Goal: Information Seeking & Learning: Learn about a topic

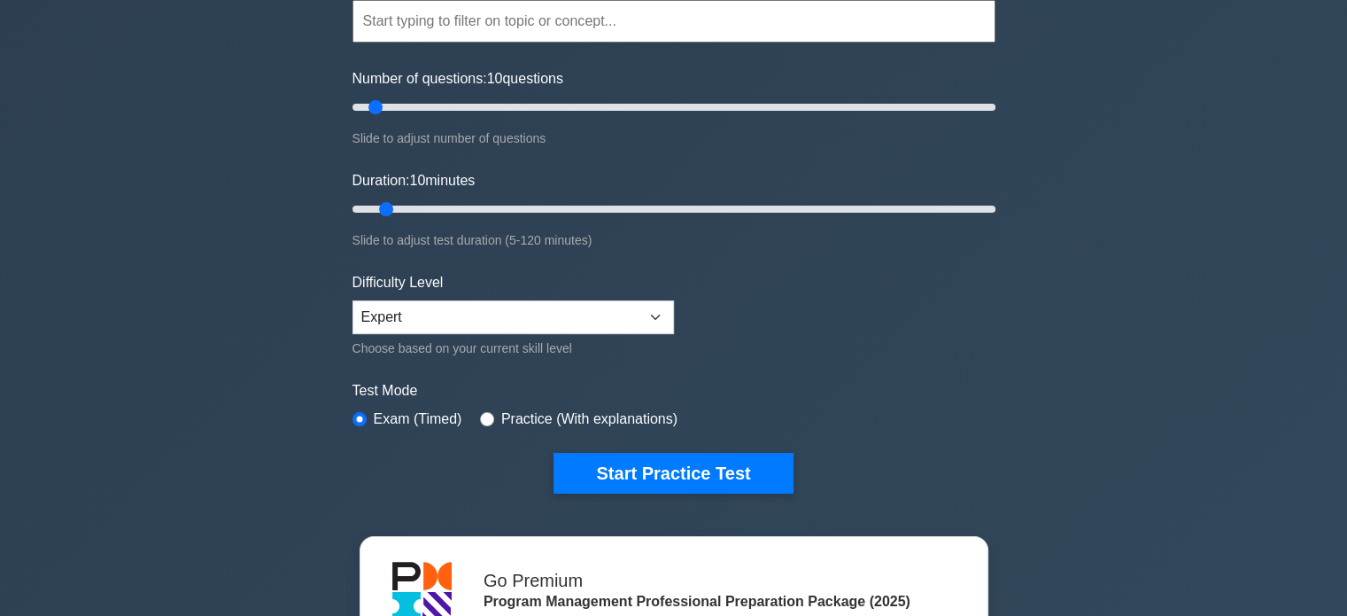
scroll to position [186, 0]
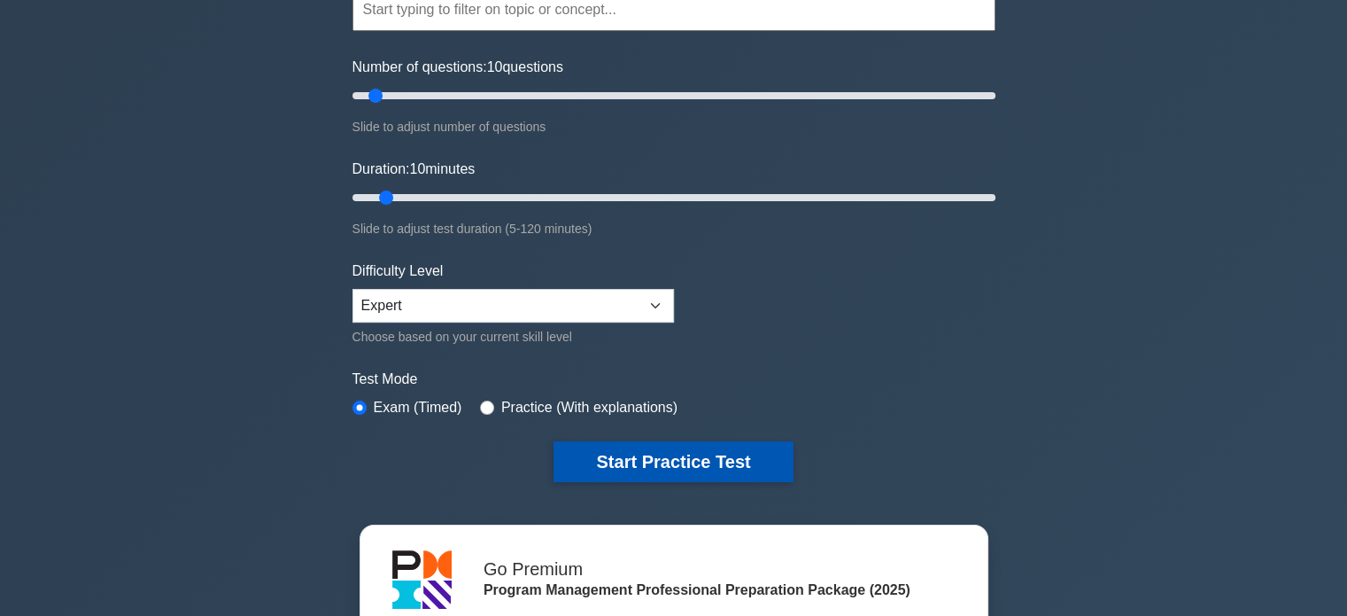
click at [687, 473] on button "Start Practice Test" at bounding box center [673, 461] width 239 height 41
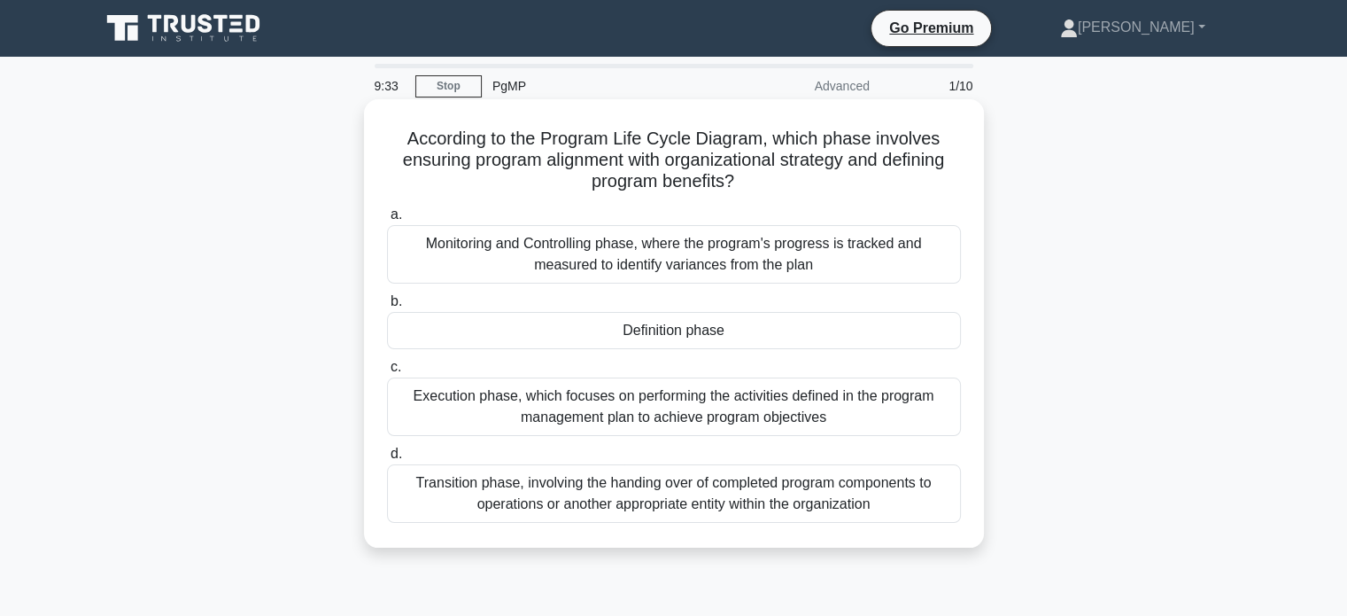
click at [782, 342] on div "Definition phase" at bounding box center [674, 330] width 574 height 37
click at [387, 307] on input "b. Definition phase" at bounding box center [387, 302] width 0 height 12
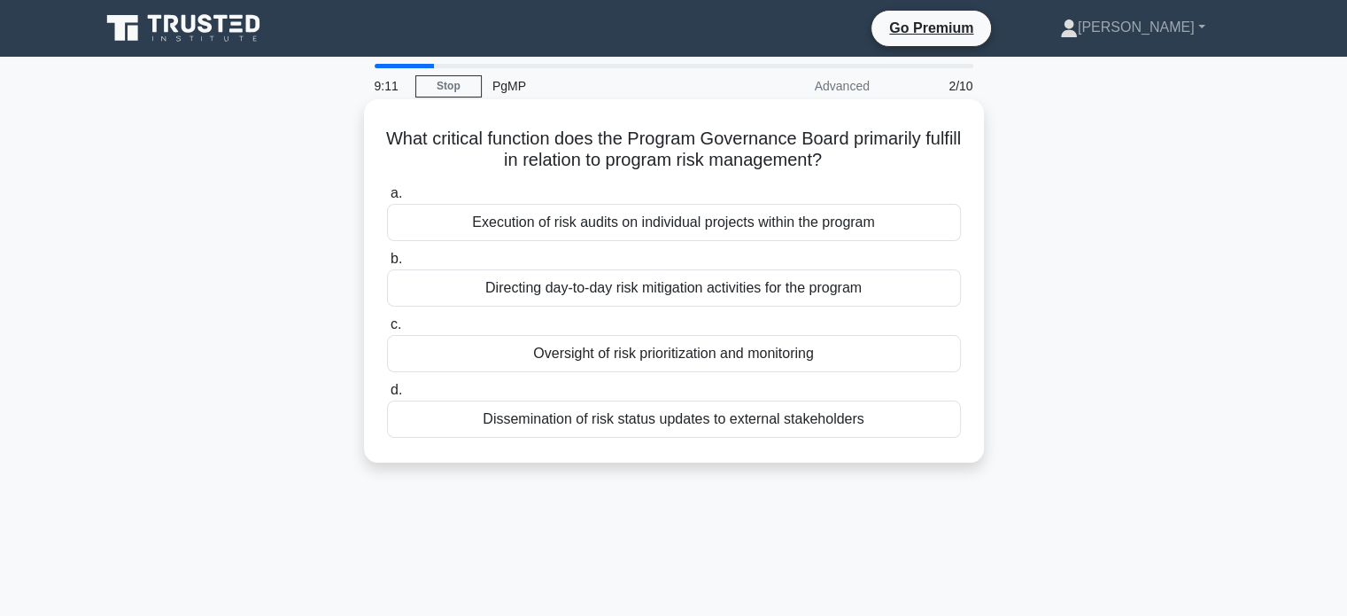
click at [798, 359] on div "Oversight of risk prioritization and monitoring" at bounding box center [674, 353] width 574 height 37
click at [387, 330] on input "c. Oversight of risk prioritization and monitoring" at bounding box center [387, 325] width 0 height 12
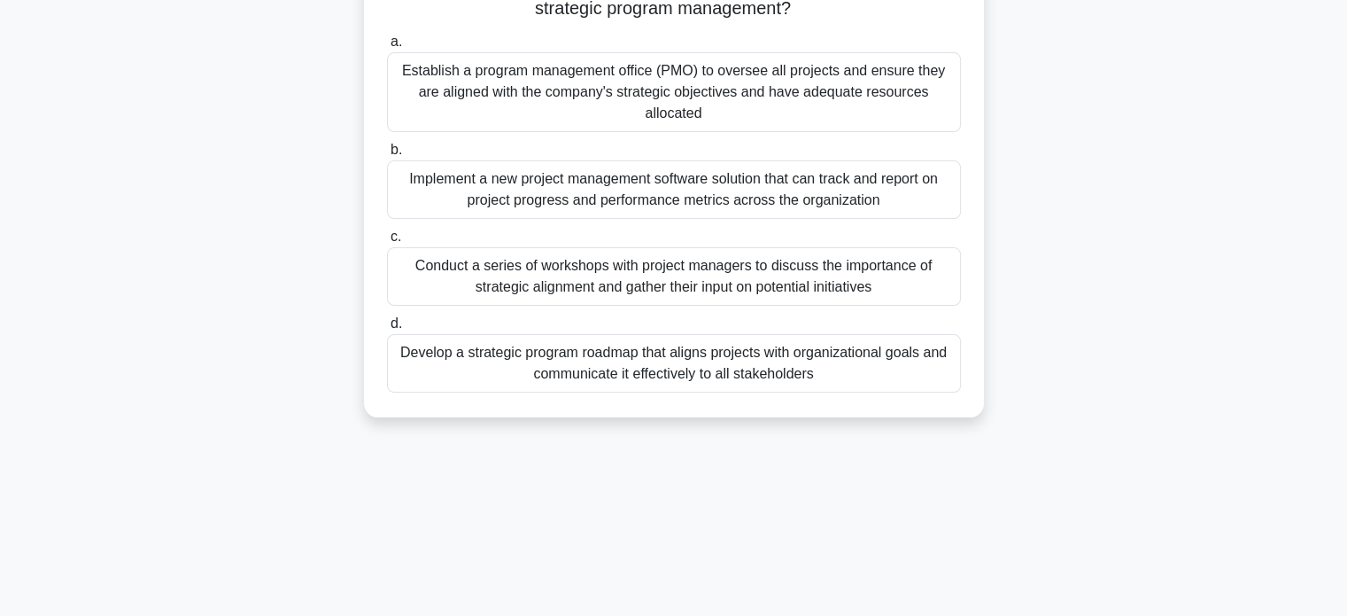
scroll to position [243, 0]
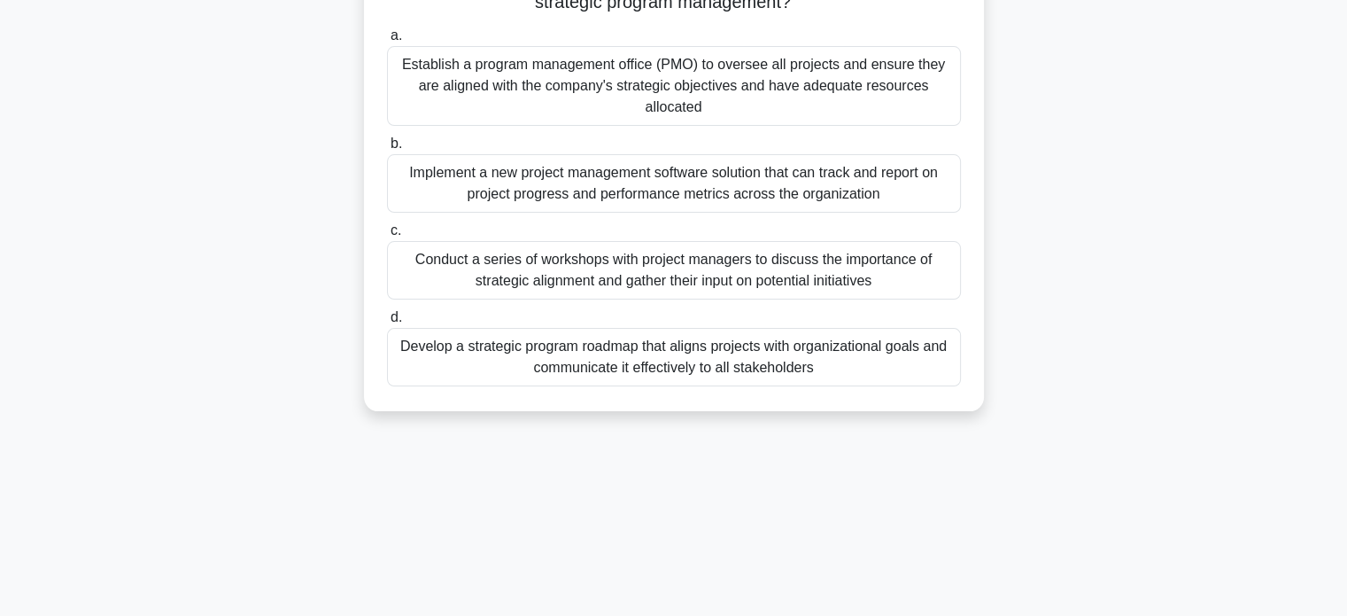
click at [921, 105] on div "Establish a program management office (PMO) to oversee all projects and ensure …" at bounding box center [674, 86] width 574 height 80
click at [387, 42] on input "a. Establish a program management office (PMO) to oversee all projects and ensu…" at bounding box center [387, 36] width 0 height 12
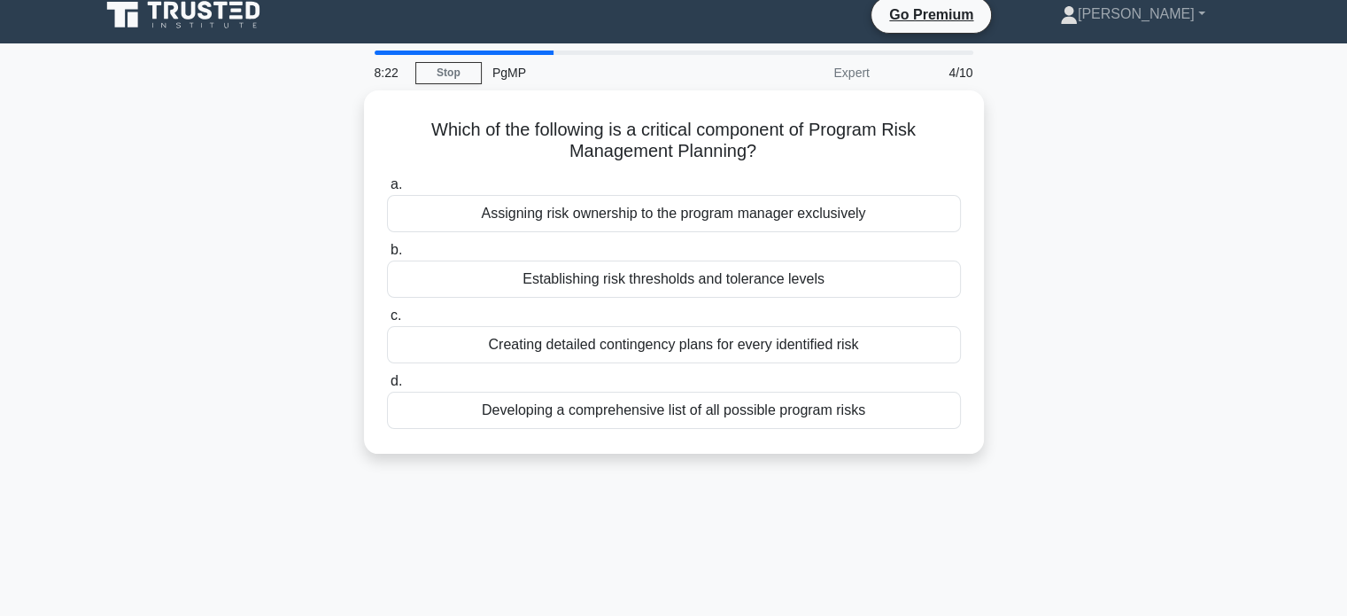
scroll to position [0, 0]
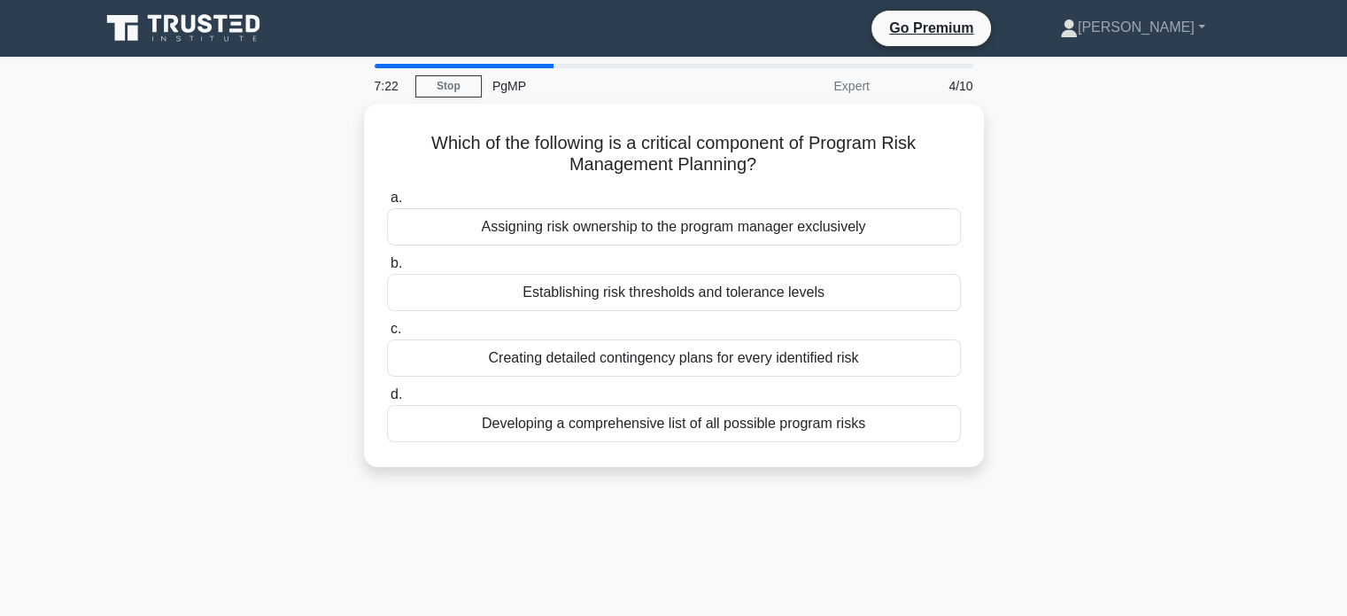
click at [509, 542] on div "7:22 Stop PgMP Expert 4/10 Which of the following is a critical component of Pr…" at bounding box center [673, 507] width 1169 height 886
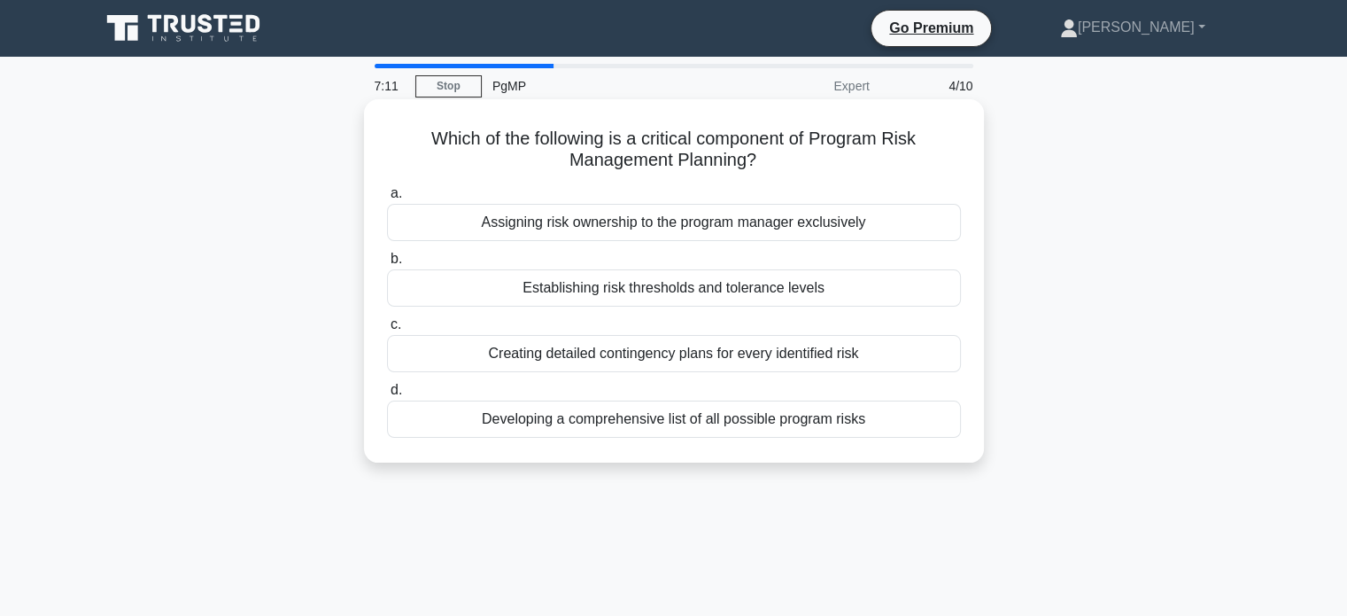
click at [840, 290] on div "Establishing risk thresholds and tolerance levels" at bounding box center [674, 287] width 574 height 37
click at [387, 265] on input "b. Establishing risk thresholds and tolerance levels" at bounding box center [387, 259] width 0 height 12
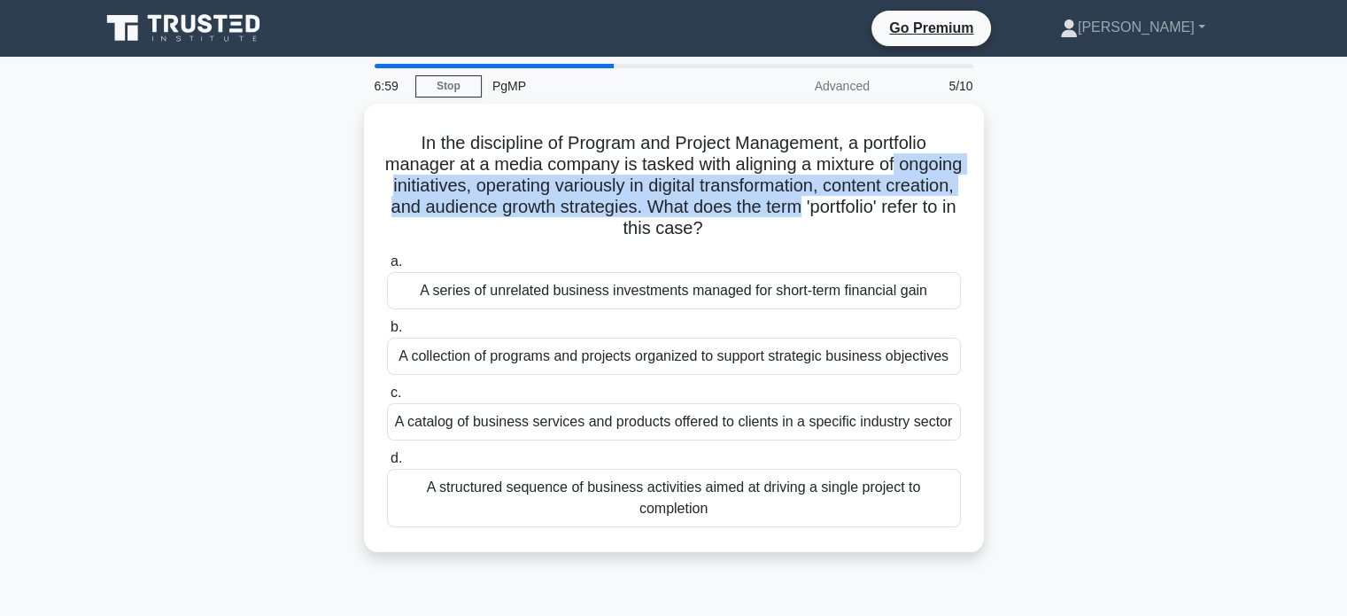
drag, startPoint x: 1345, startPoint y: 169, endPoint x: 1350, endPoint y: 198, distance: 29.6
click at [1346, 198] on html "Go Premium Venkatesan Profile" at bounding box center [673, 478] width 1347 height 956
click at [1285, 190] on main "6:58 Stop PgMP Advanced 5/10 In the discipline of Program and Project Managemen…" at bounding box center [673, 507] width 1347 height 900
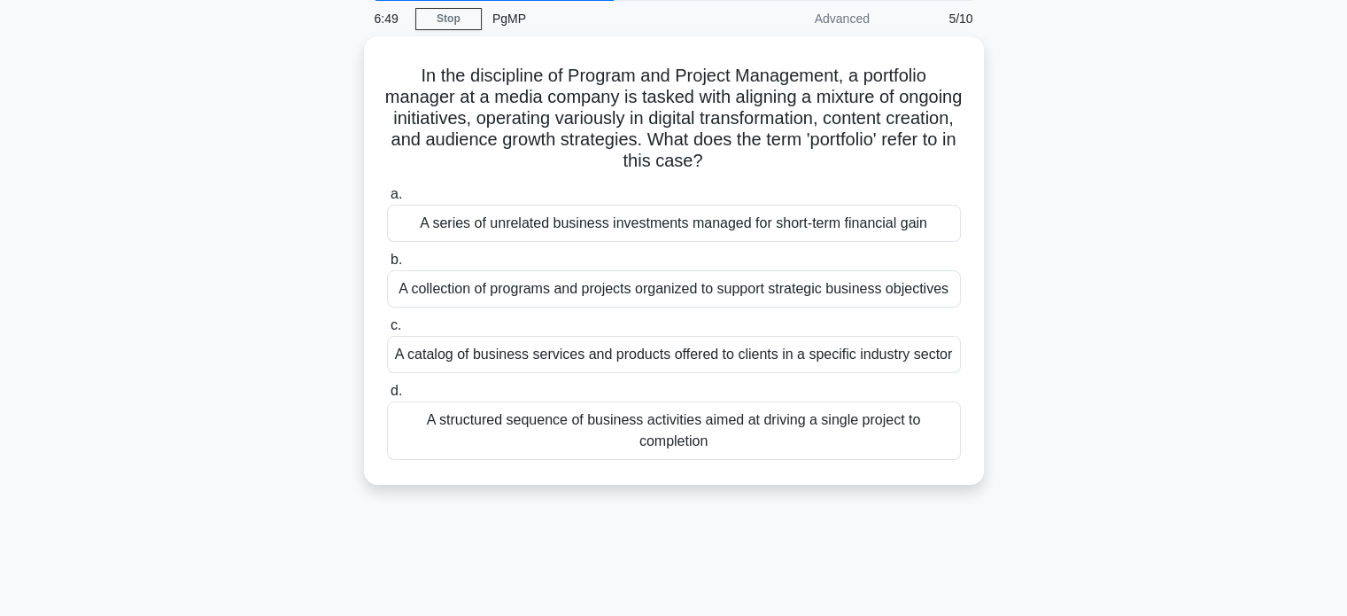
scroll to position [81, 0]
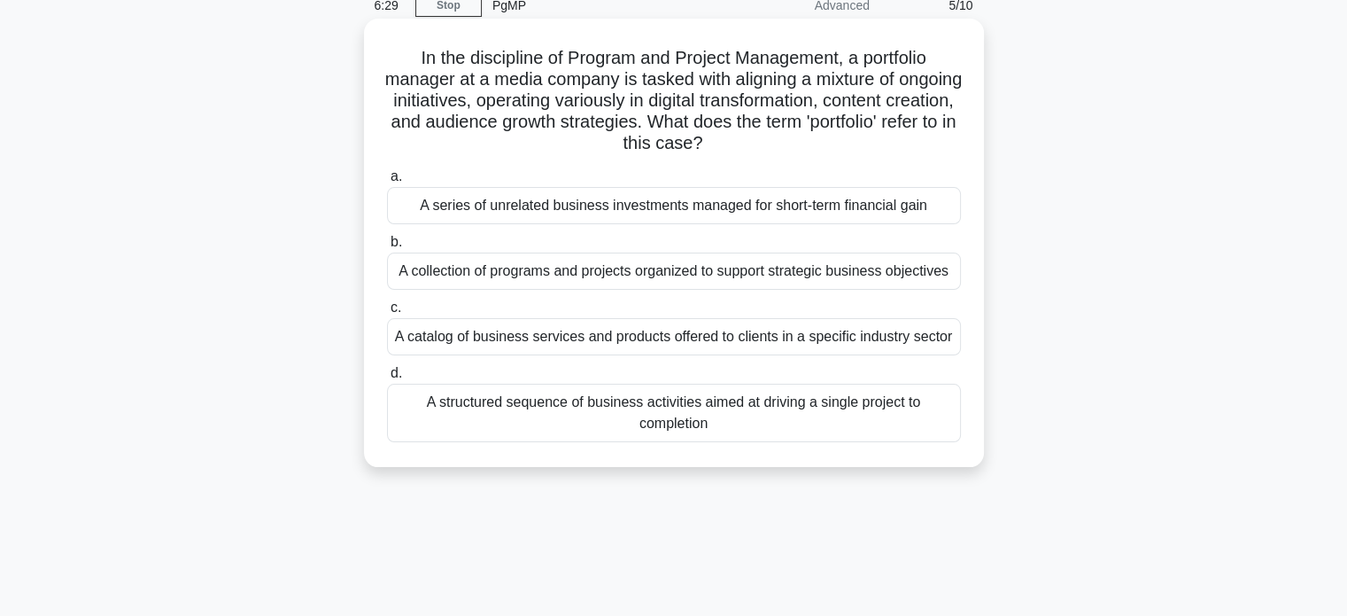
click at [932, 282] on div "A collection of programs and projects organized to support strategic business o…" at bounding box center [674, 270] width 574 height 37
click at [387, 248] on input "b. A collection of programs and projects organized to support strategic busines…" at bounding box center [387, 242] width 0 height 12
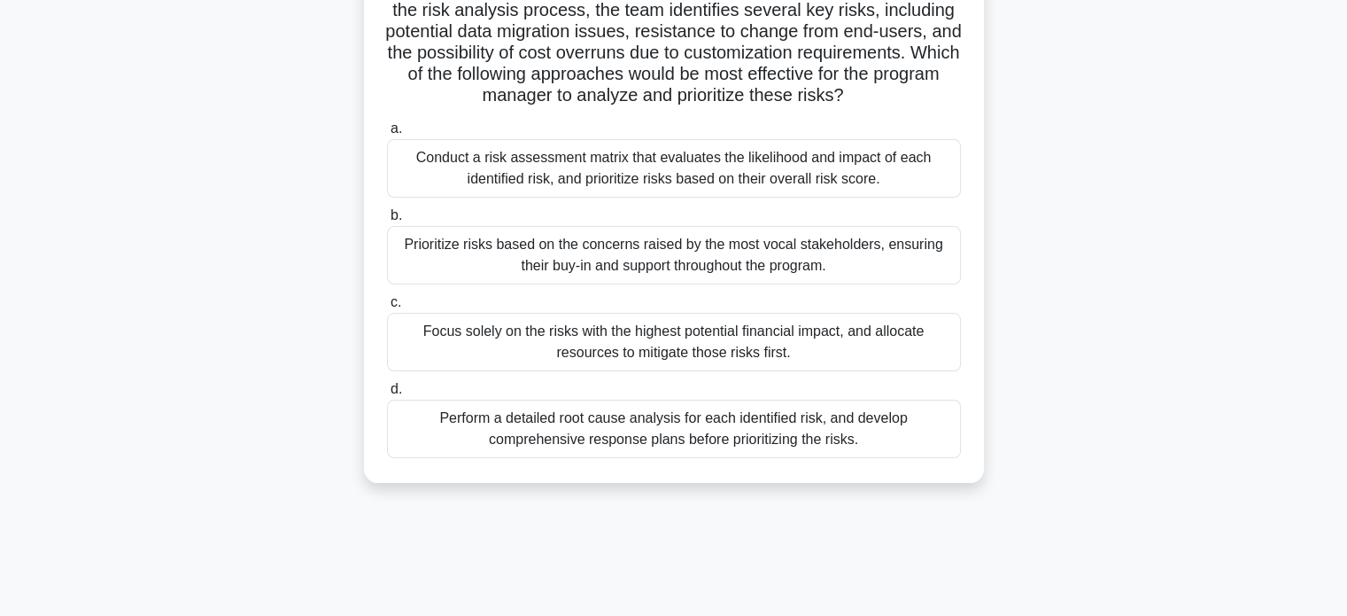
scroll to position [186, 0]
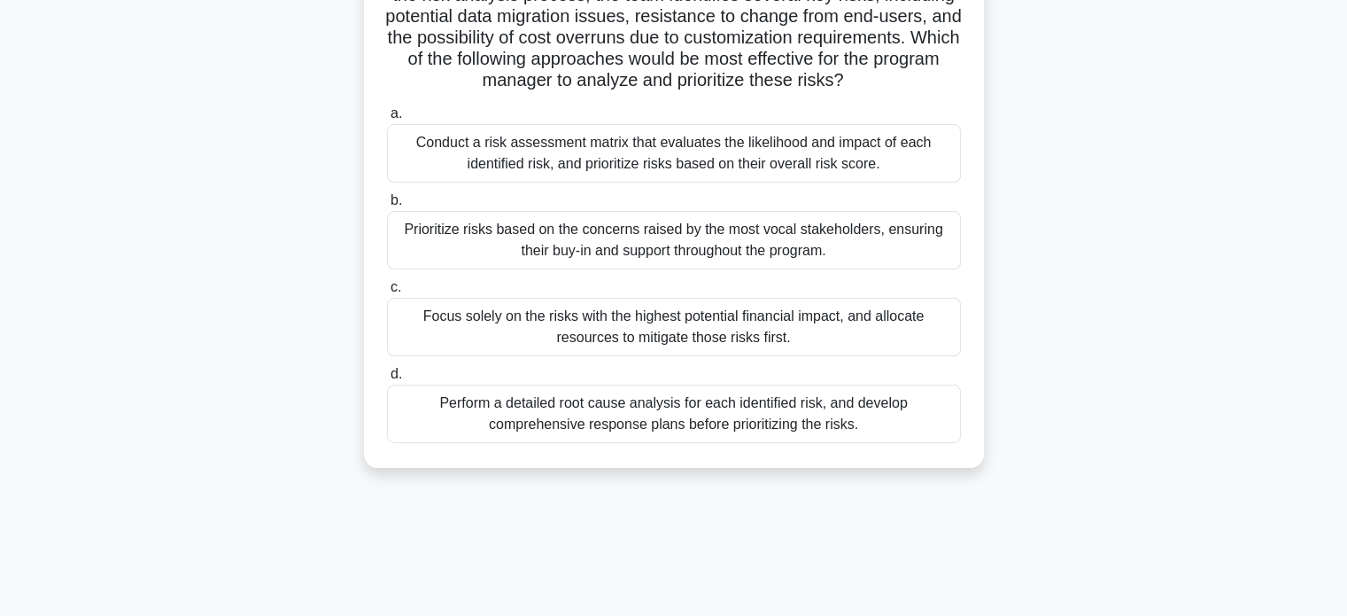
click at [791, 166] on div "Conduct a risk assessment matrix that evaluates the likelihood and impact of ea…" at bounding box center [674, 153] width 574 height 58
click at [387, 120] on input "a. Conduct a risk assessment matrix that evaluates the likelihood and impact of…" at bounding box center [387, 114] width 0 height 12
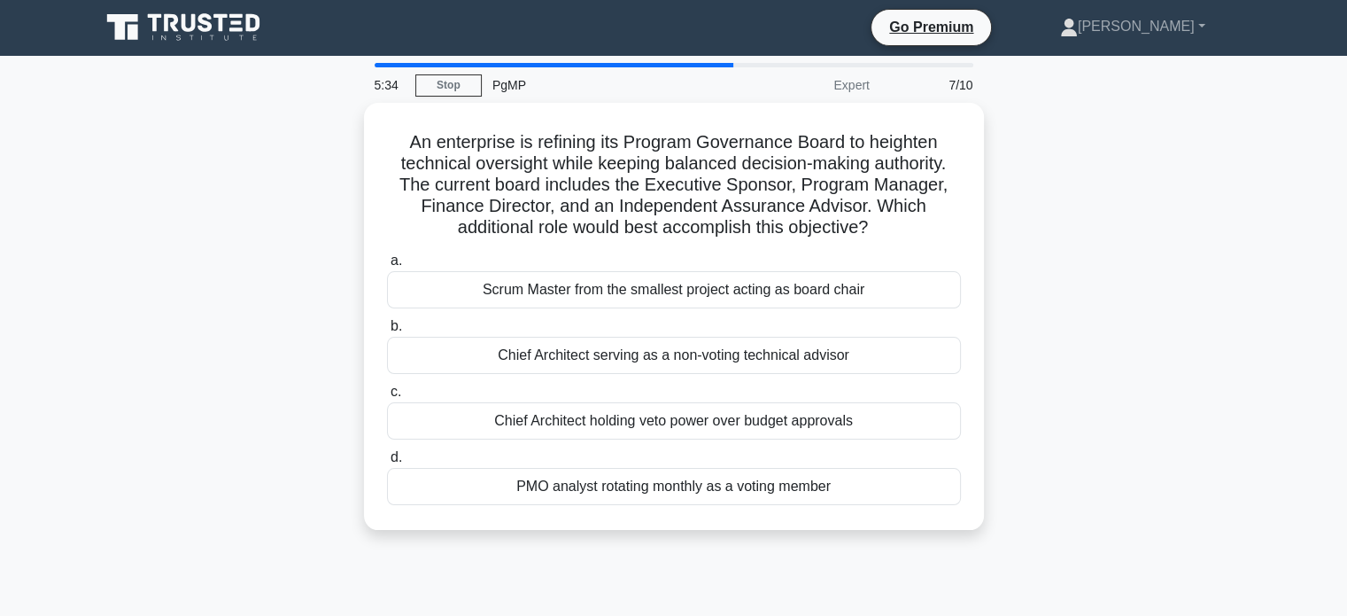
scroll to position [0, 0]
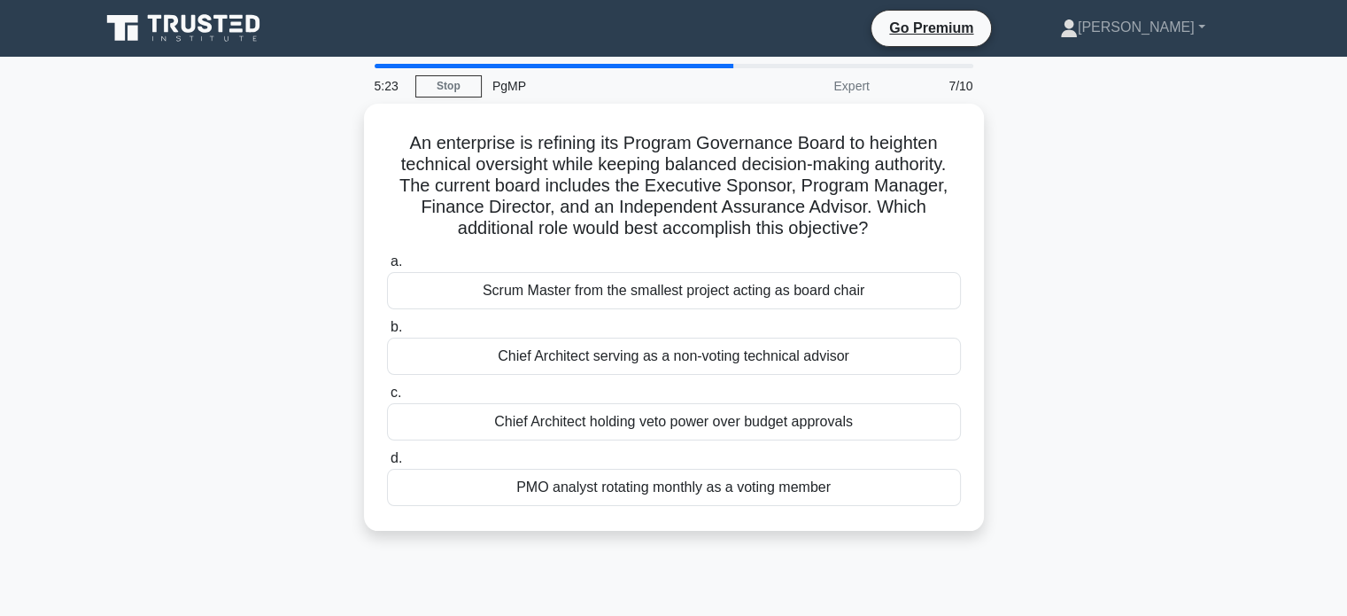
click at [1028, 209] on div "An enterprise is refining its Program Governance Board to heighten technical ov…" at bounding box center [673, 328] width 1169 height 448
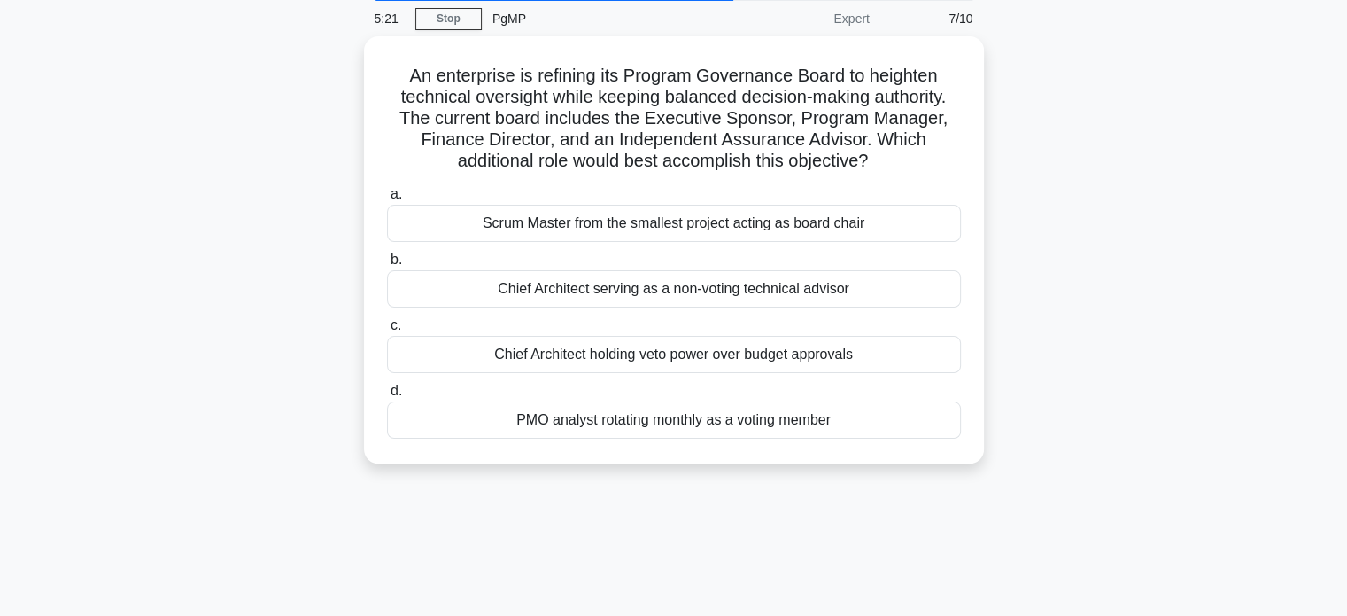
scroll to position [71, 0]
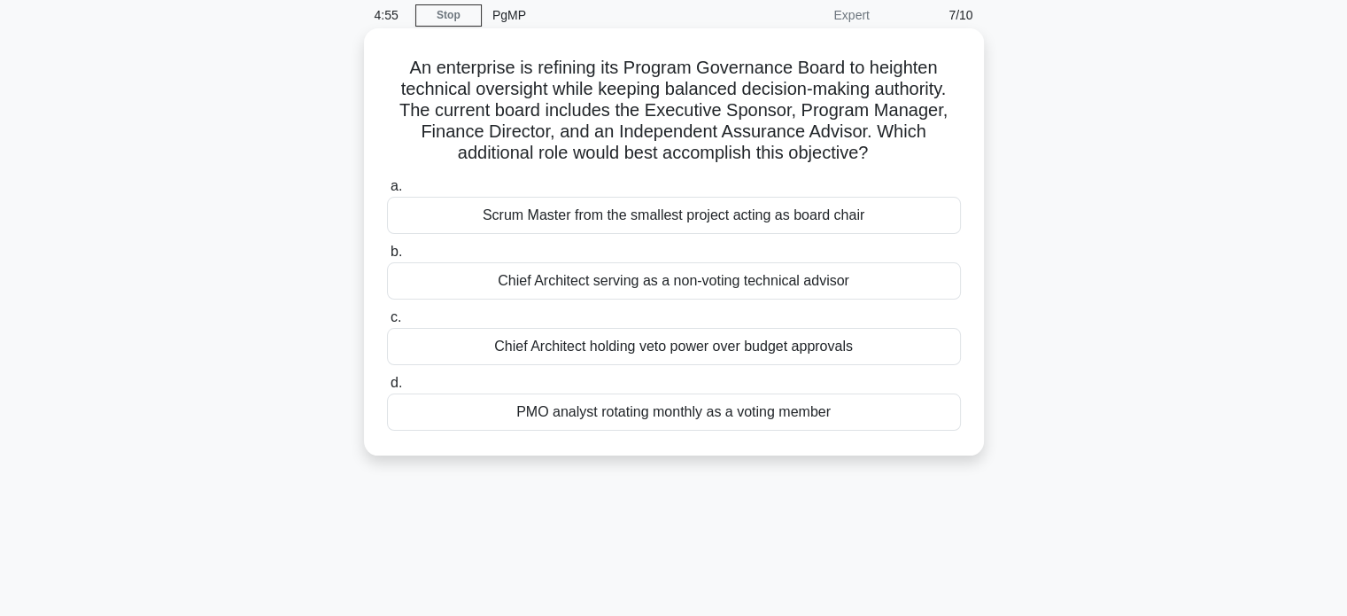
click at [865, 276] on div "Chief Architect serving as a non-voting technical advisor" at bounding box center [674, 280] width 574 height 37
click at [387, 258] on input "b. Chief Architect serving as a non-voting technical advisor" at bounding box center [387, 252] width 0 height 12
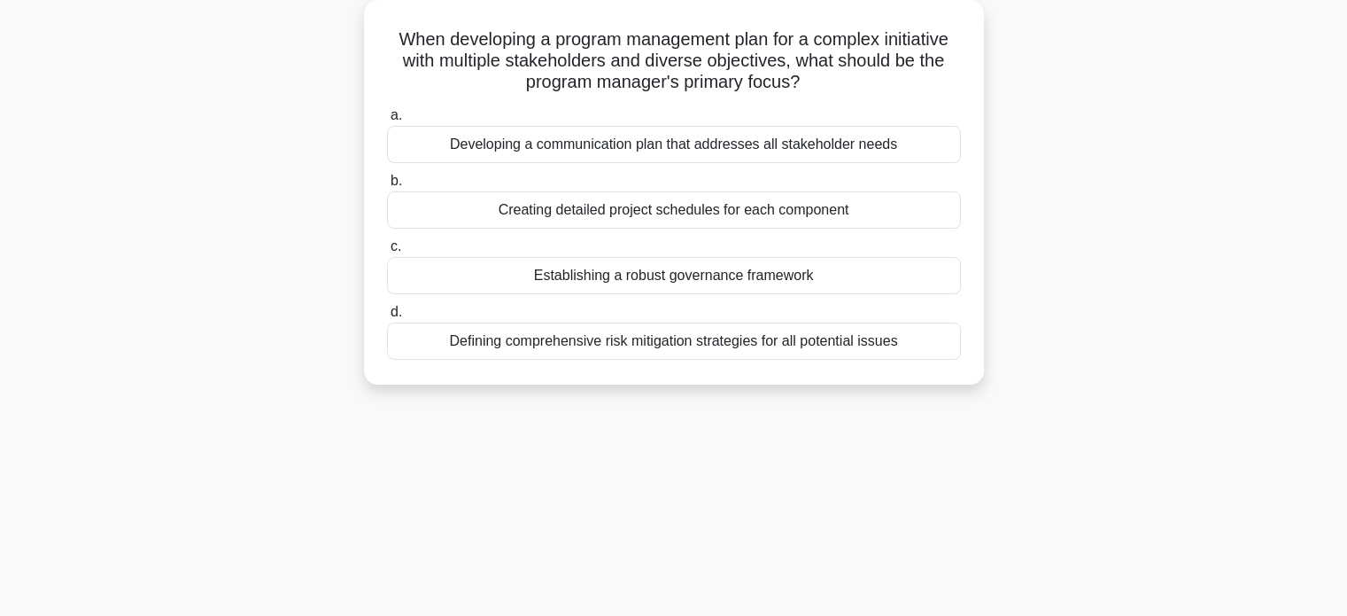
scroll to position [106, 0]
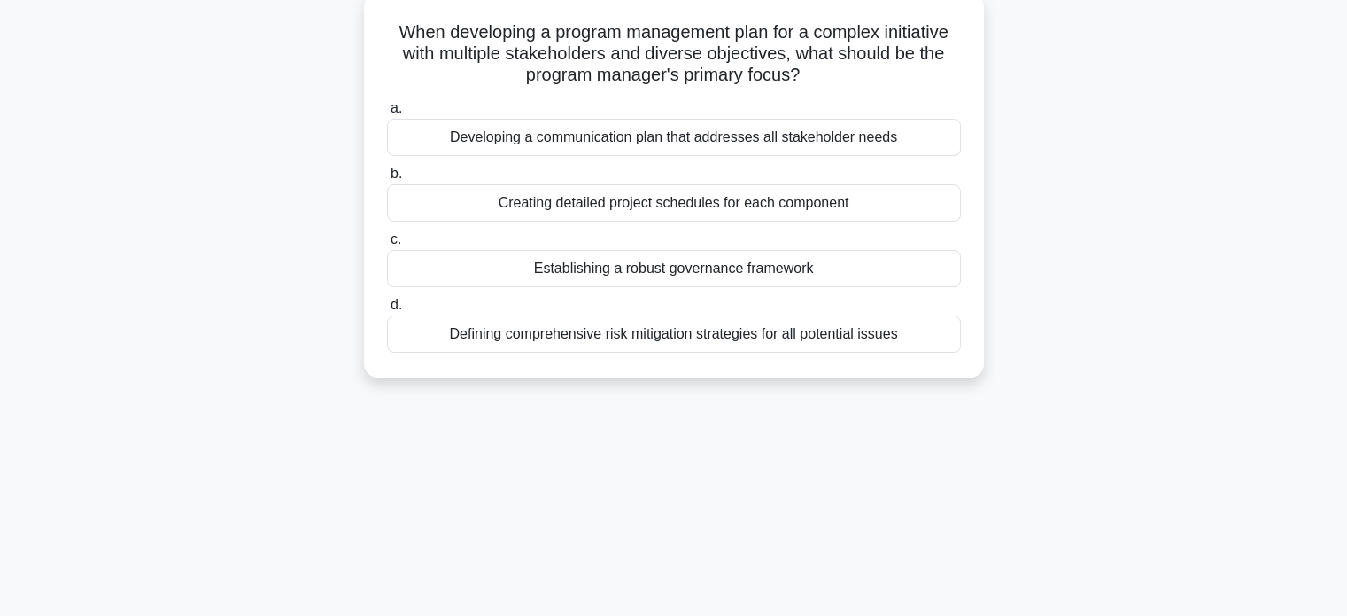
click at [921, 275] on div "Establishing a robust governance framework" at bounding box center [674, 268] width 574 height 37
click at [387, 245] on input "c. Establishing a robust governance framework" at bounding box center [387, 240] width 0 height 12
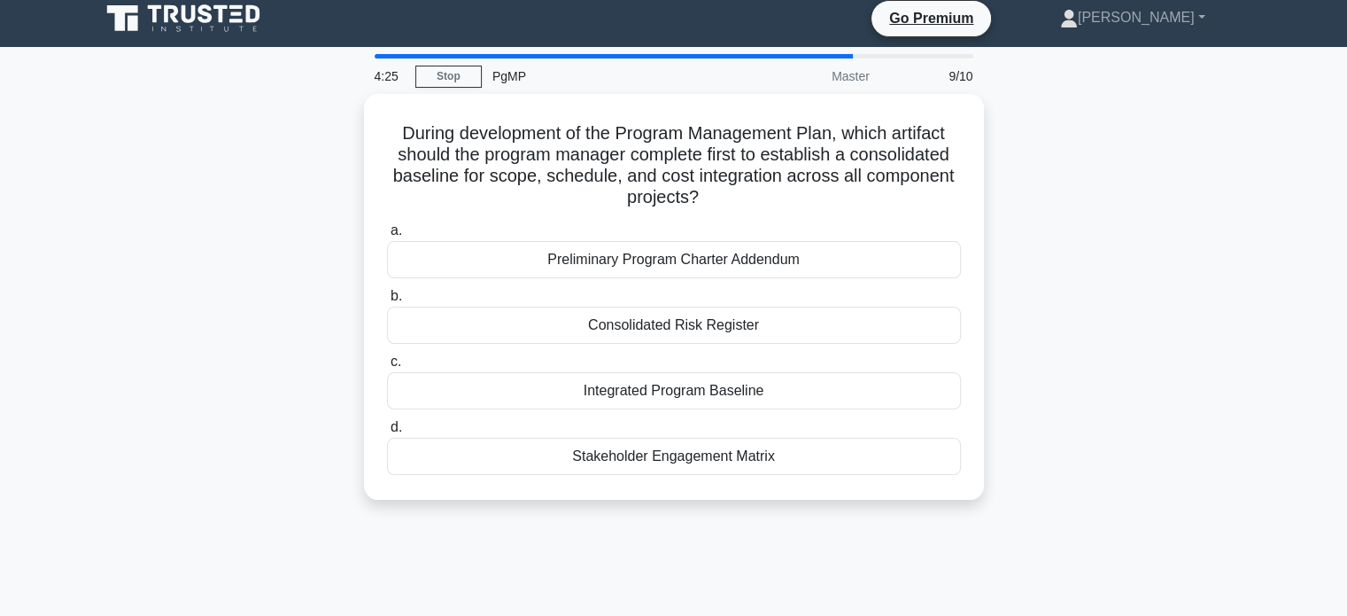
scroll to position [0, 0]
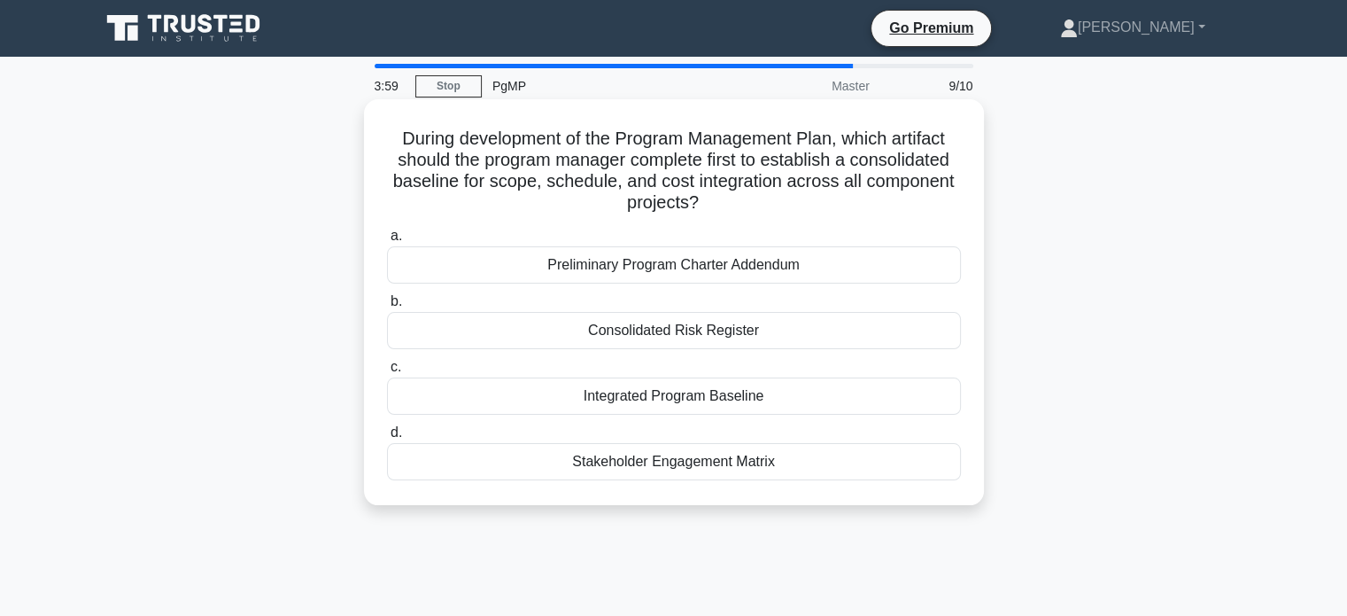
click at [879, 392] on div "Integrated Program Baseline" at bounding box center [674, 395] width 574 height 37
click at [387, 373] on input "c. Integrated Program Baseline" at bounding box center [387, 367] width 0 height 12
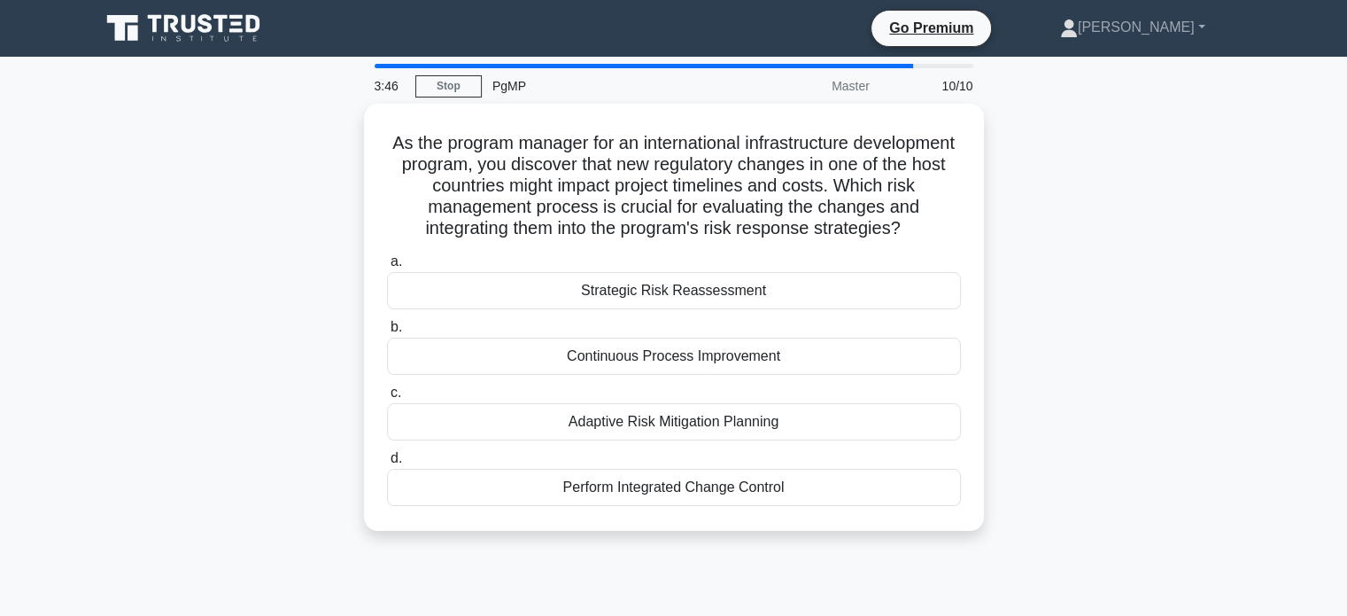
scroll to position [35, 0]
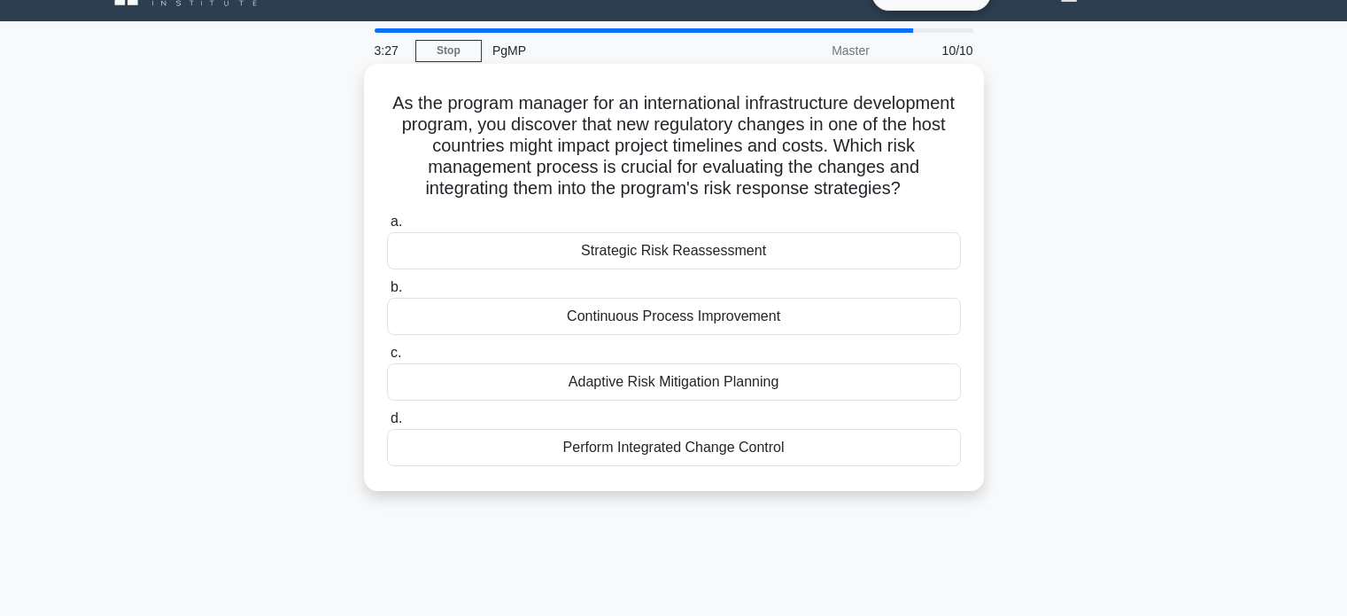
click at [877, 377] on div "Adaptive Risk Mitigation Planning" at bounding box center [674, 381] width 574 height 37
click at [387, 359] on input "c. Adaptive Risk Mitigation Planning" at bounding box center [387, 353] width 0 height 12
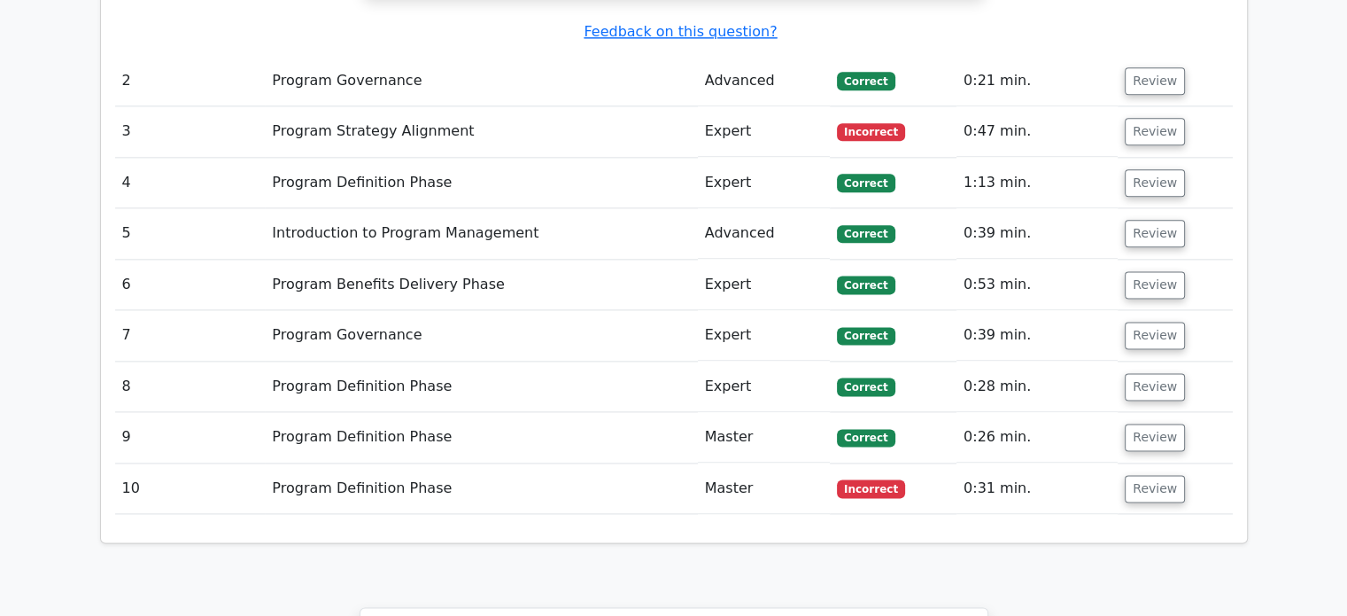
scroll to position [2267, 0]
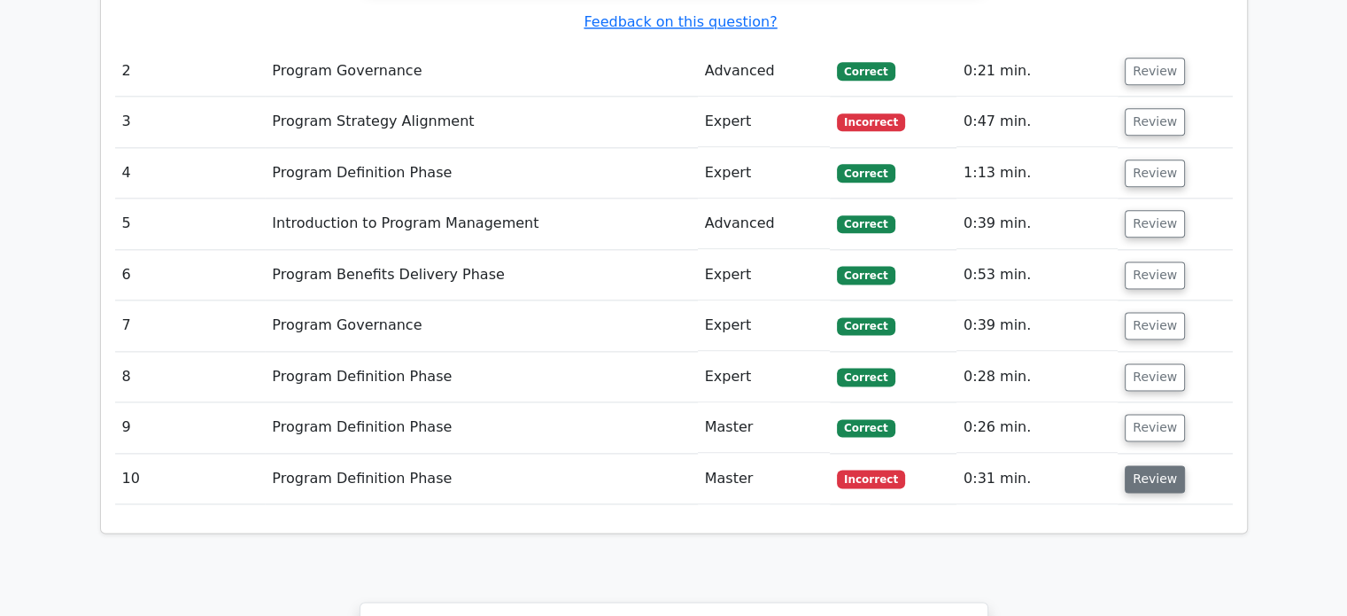
click at [1140, 465] on button "Review" at bounding box center [1155, 478] width 60 height 27
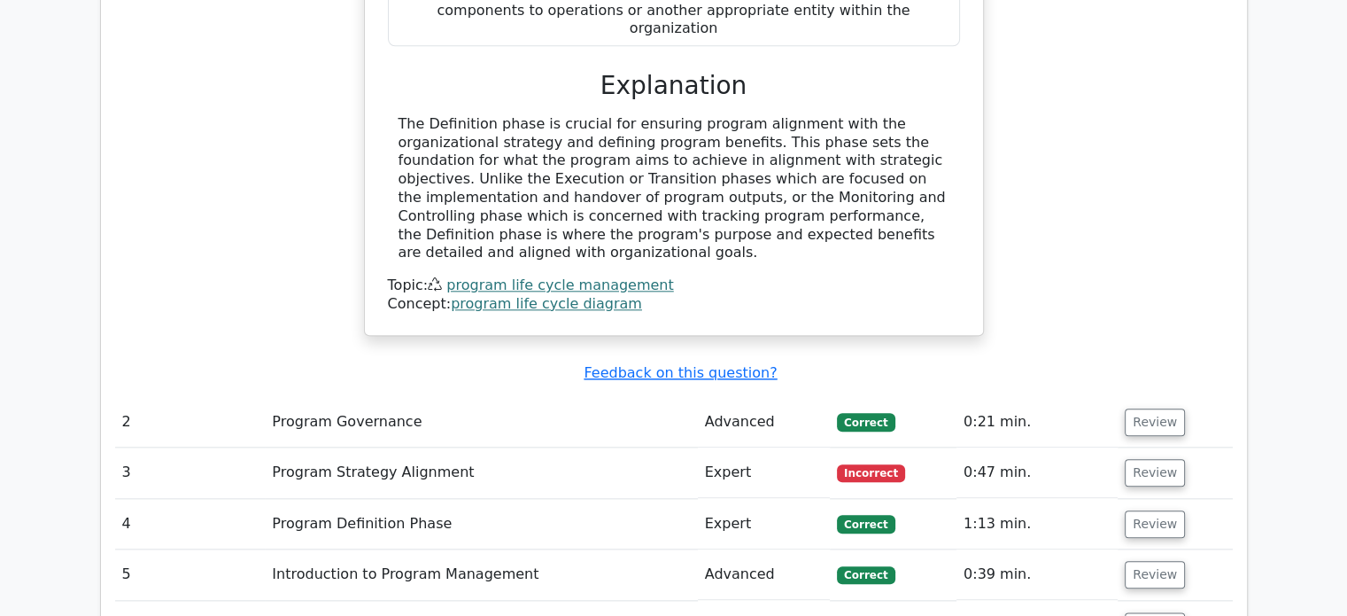
scroll to position [1913, 0]
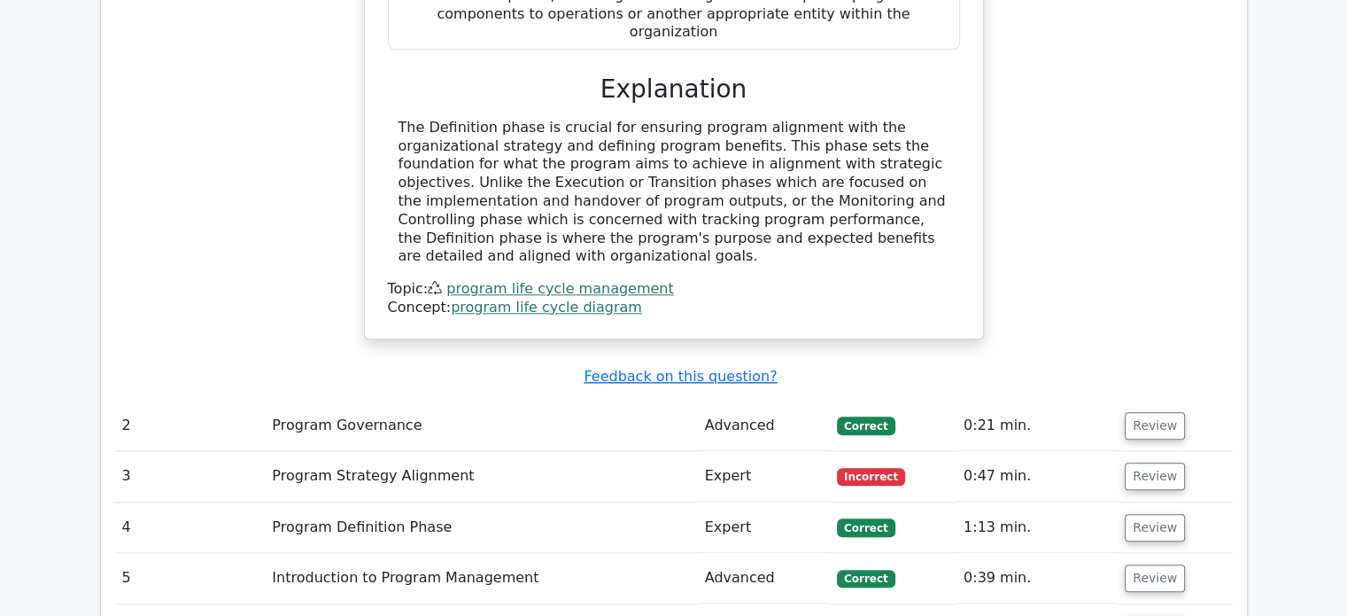
click at [1140, 462] on button "Review" at bounding box center [1155, 475] width 60 height 27
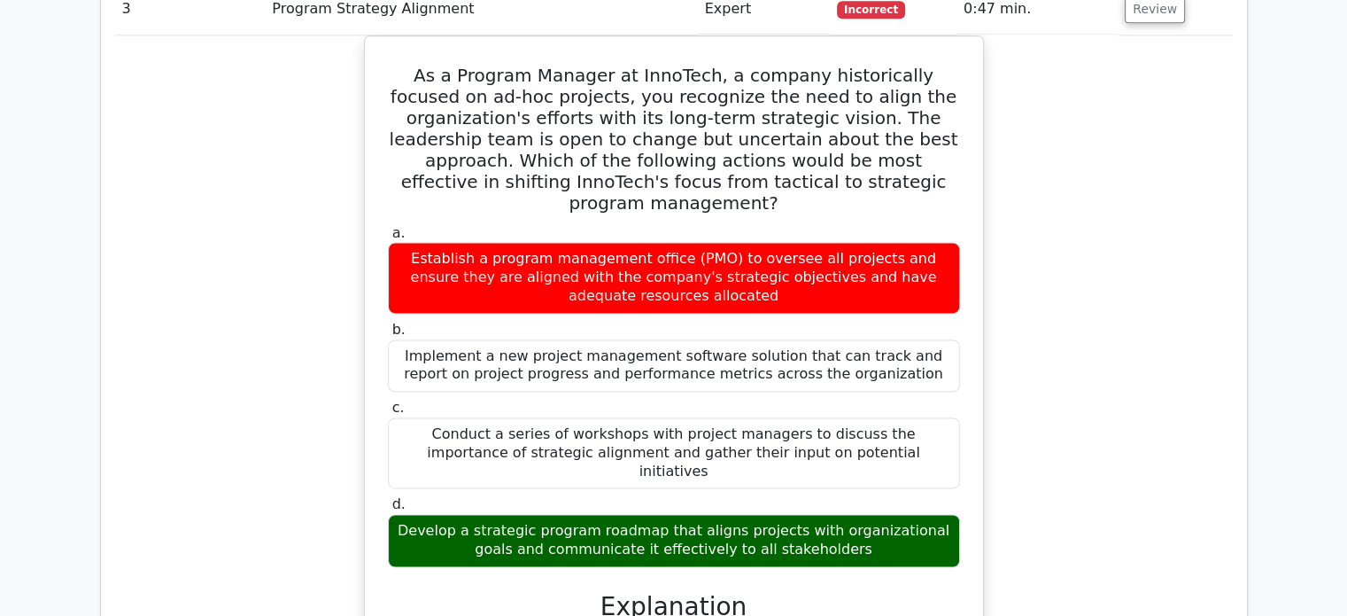
scroll to position [2409, 0]
